Goal: Navigation & Orientation: Find specific page/section

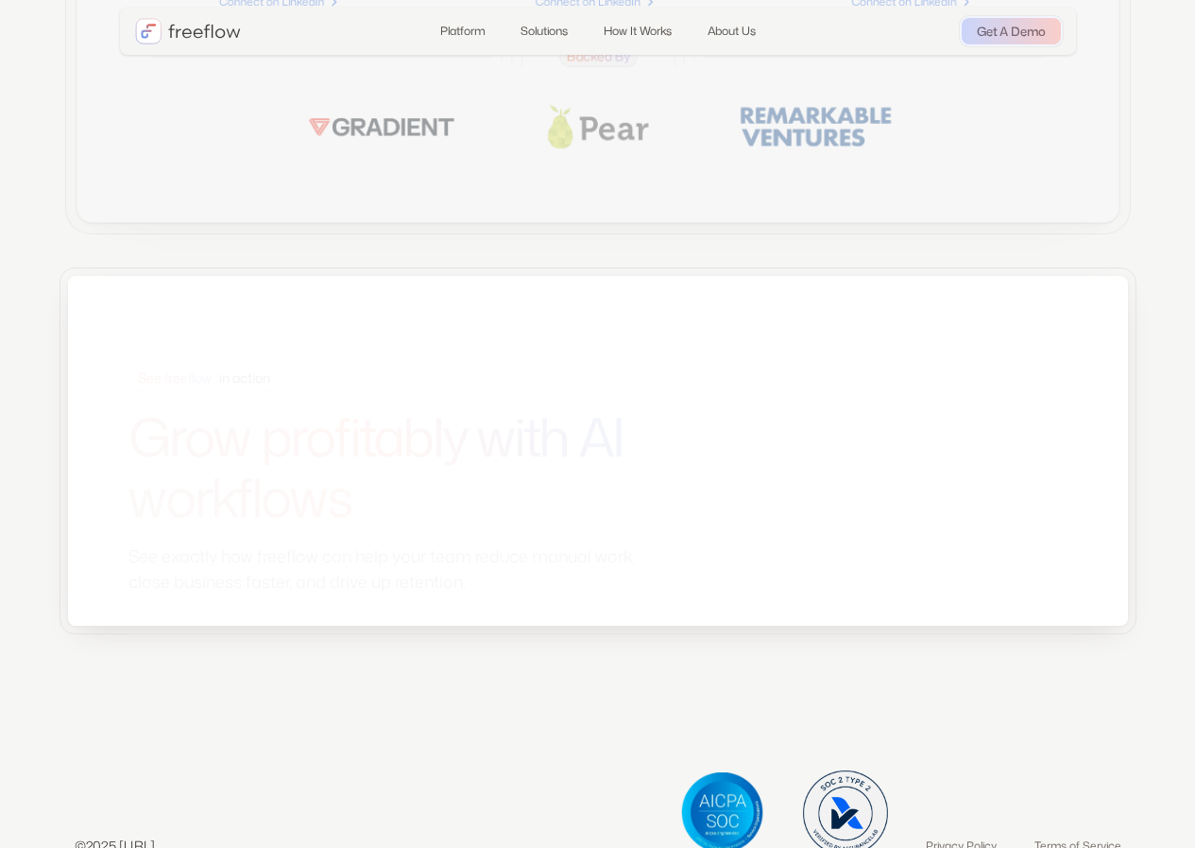
scroll to position [5112, 0]
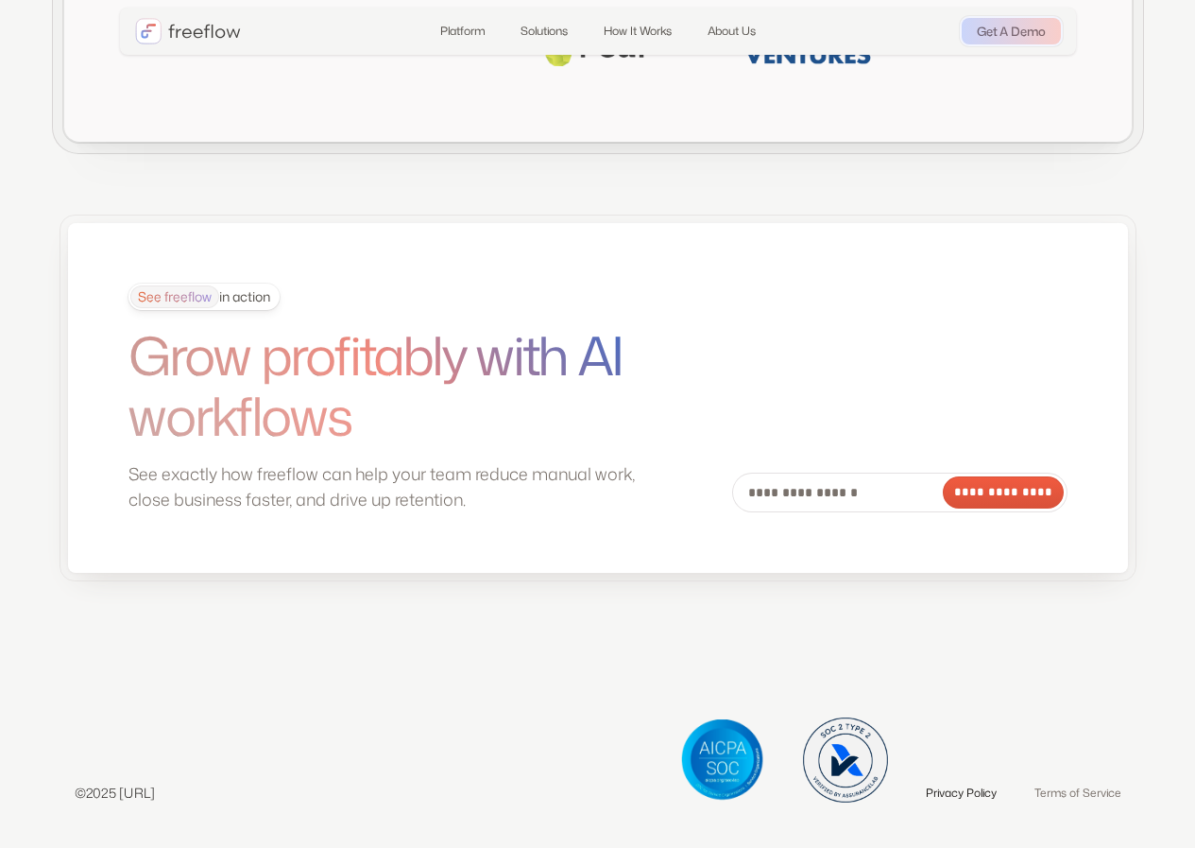
click at [979, 798] on link "Privacy Policy" at bounding box center [961, 792] width 71 height 19
click at [1068, 796] on link "Terms of Service" at bounding box center [1078, 792] width 87 height 19
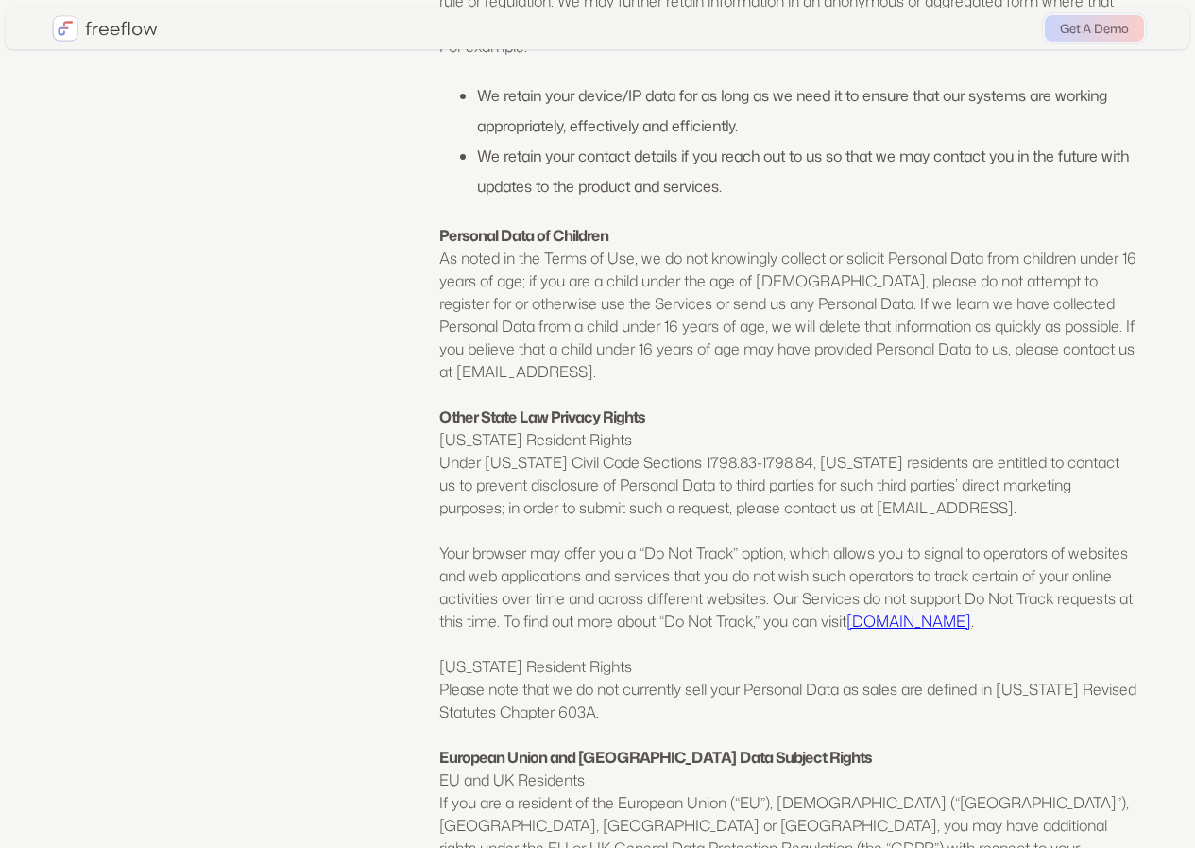
scroll to position [5627, 0]
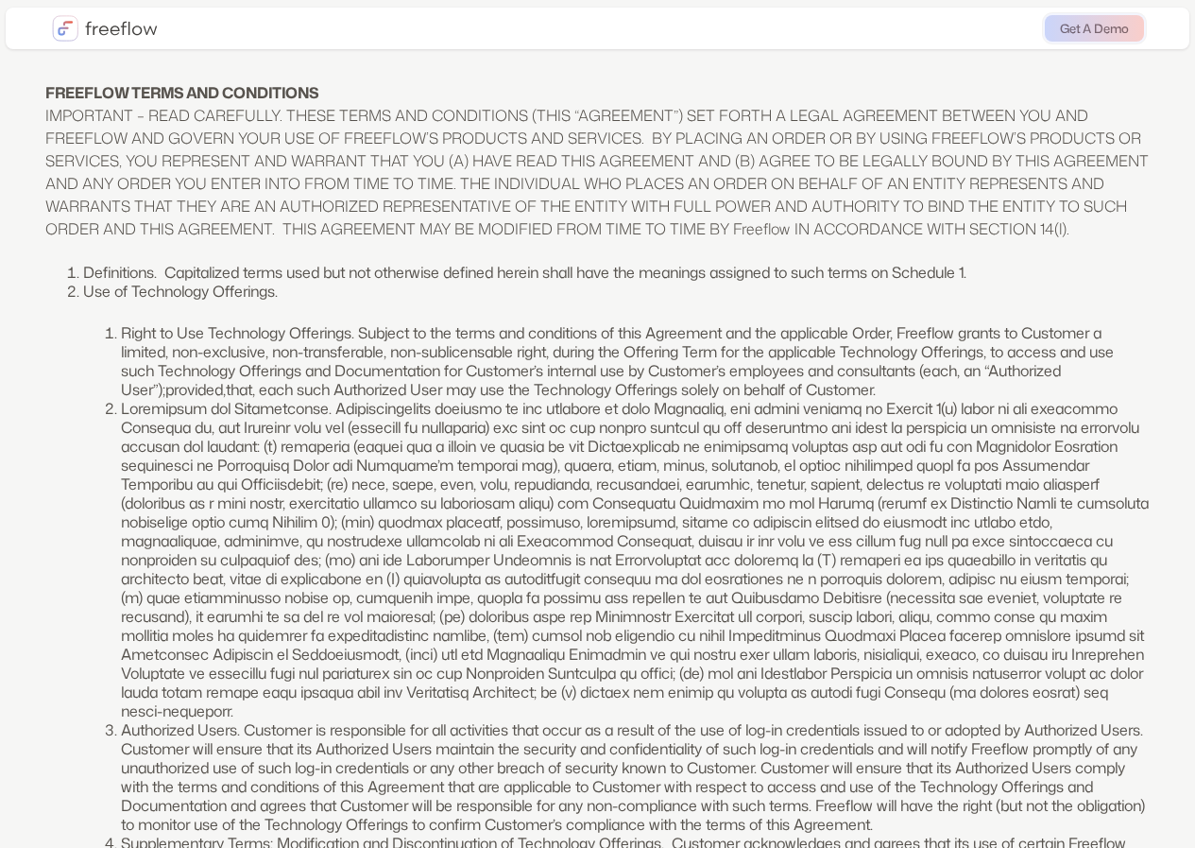
scroll to position [5587, 0]
